Goal: Information Seeking & Learning: Learn about a topic

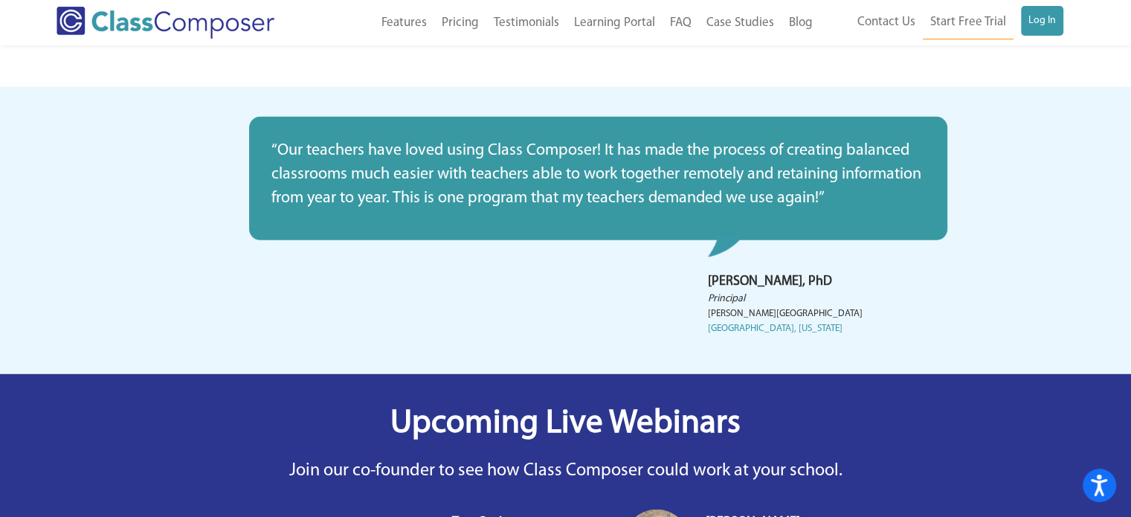
scroll to position [4232, 0]
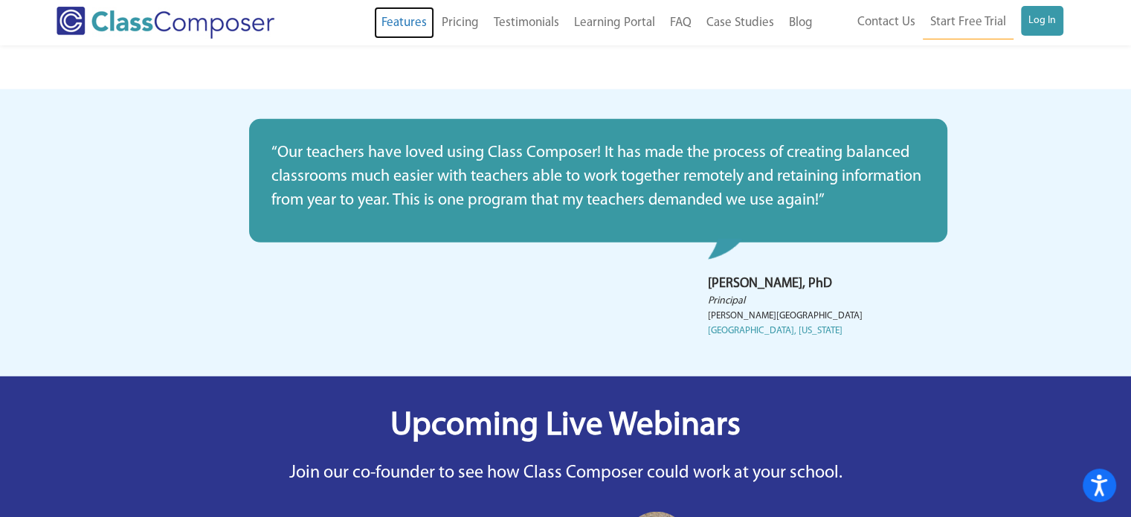
click at [419, 20] on link "Features" at bounding box center [404, 23] width 60 height 33
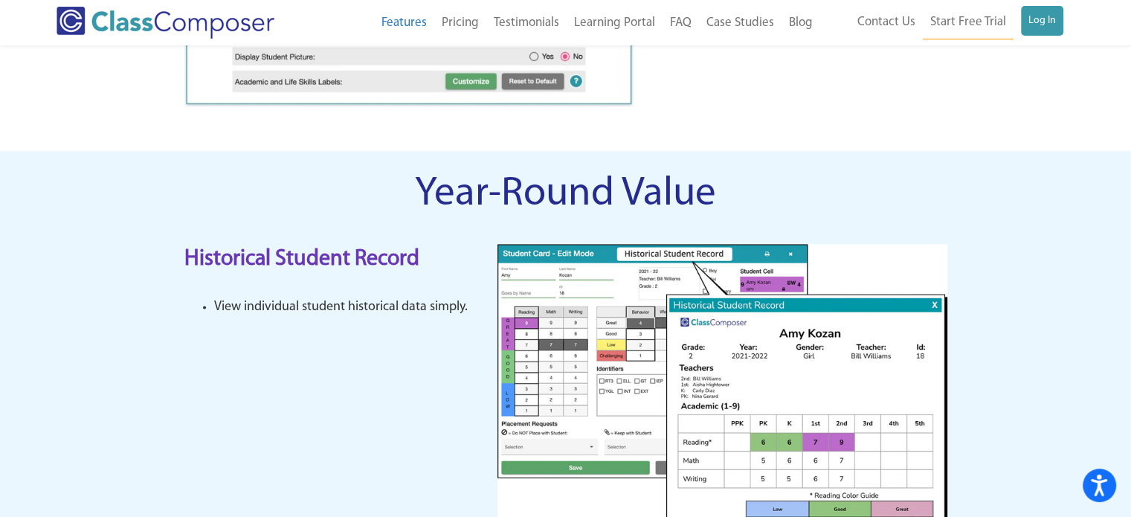
scroll to position [1914, 0]
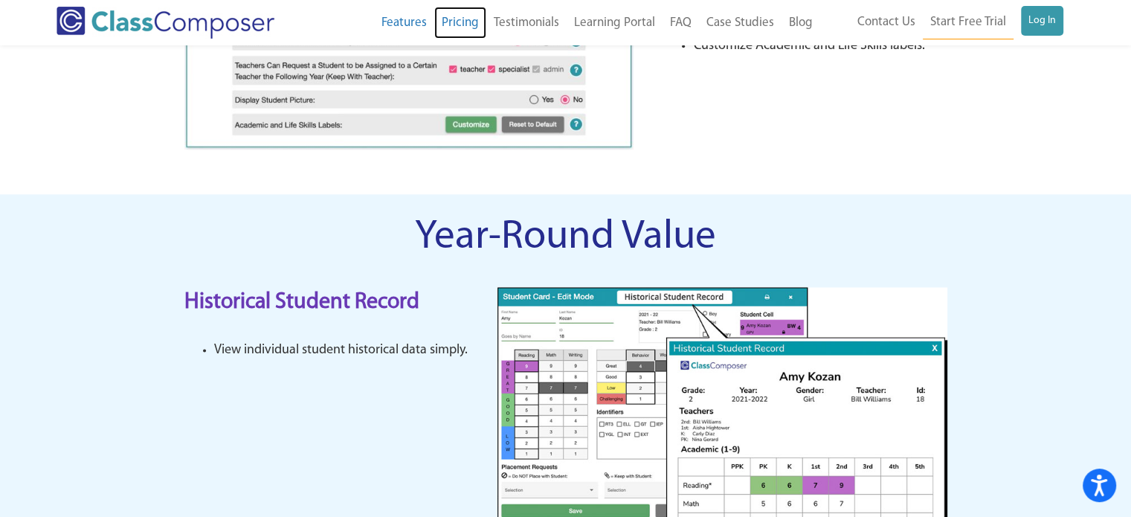
click at [476, 26] on link "Pricing" at bounding box center [460, 23] width 52 height 33
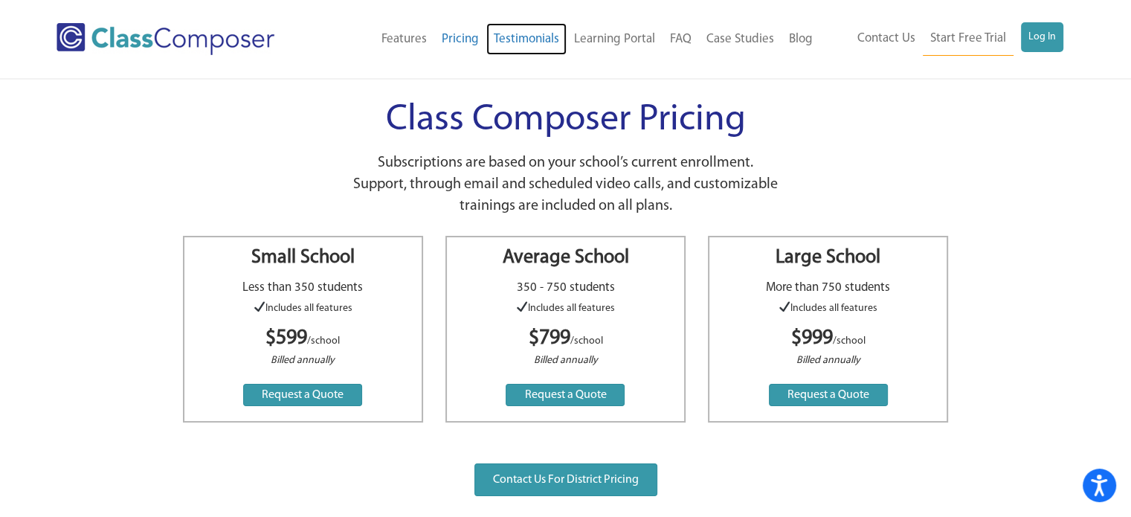
click at [549, 43] on link "Testimonials" at bounding box center [526, 39] width 80 height 33
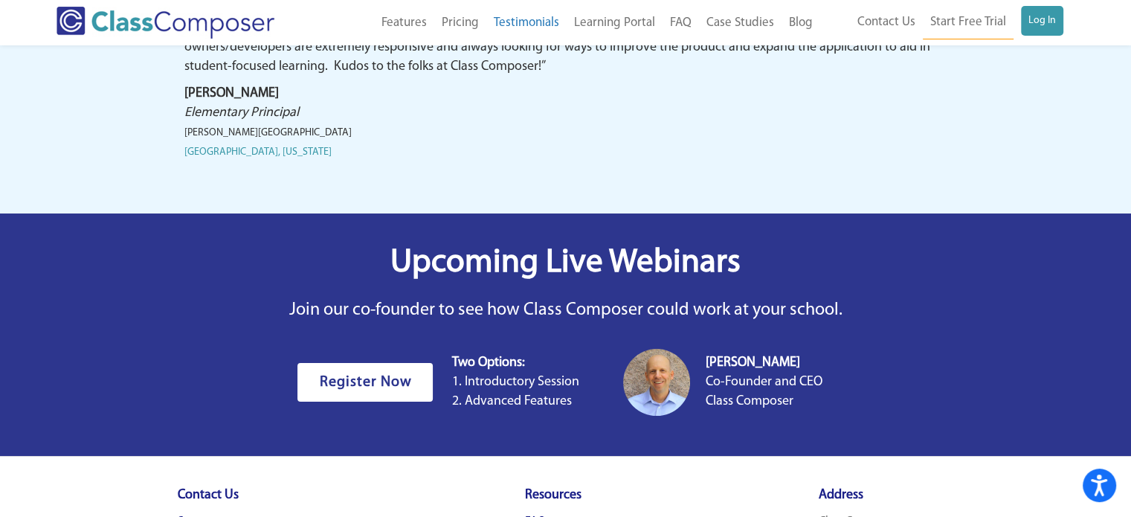
scroll to position [5774, 0]
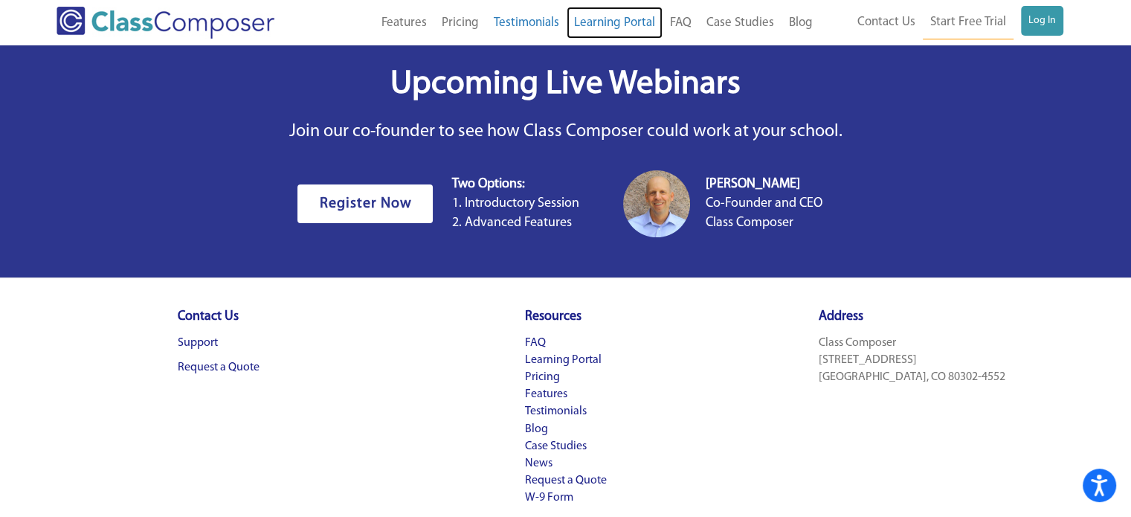
click at [605, 13] on link "Learning Portal" at bounding box center [615, 23] width 96 height 33
click at [692, 25] on link "FAQ" at bounding box center [681, 23] width 36 height 33
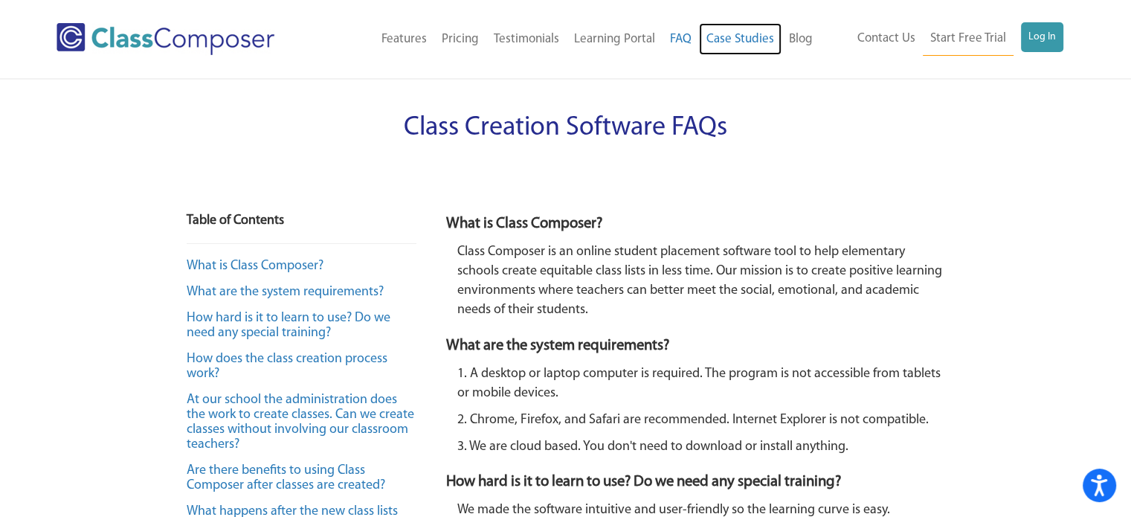
click at [738, 37] on link "Case Studies" at bounding box center [740, 39] width 83 height 33
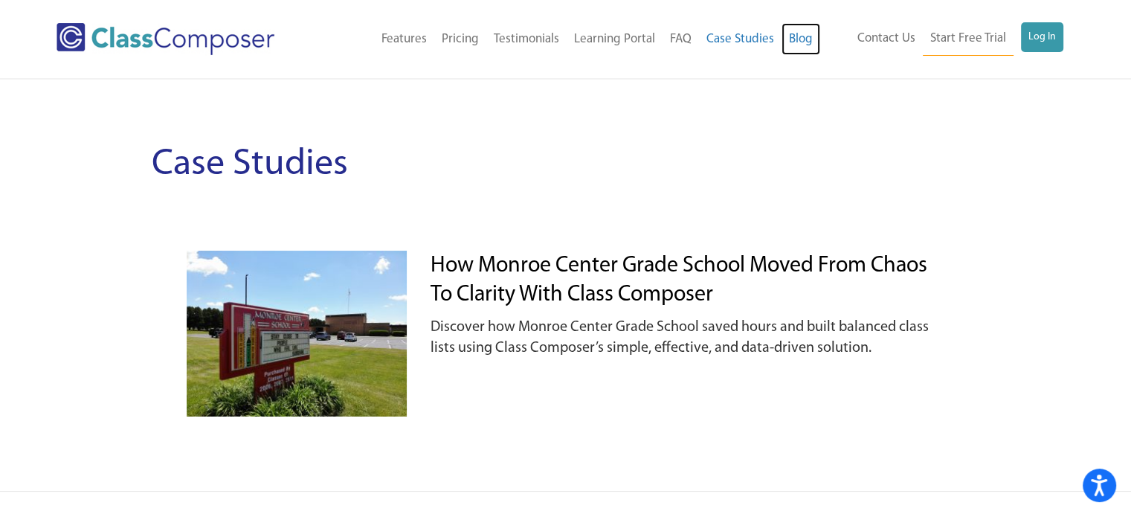
click at [792, 36] on link "Blog" at bounding box center [801, 39] width 39 height 33
